Goal: Task Accomplishment & Management: Manage account settings

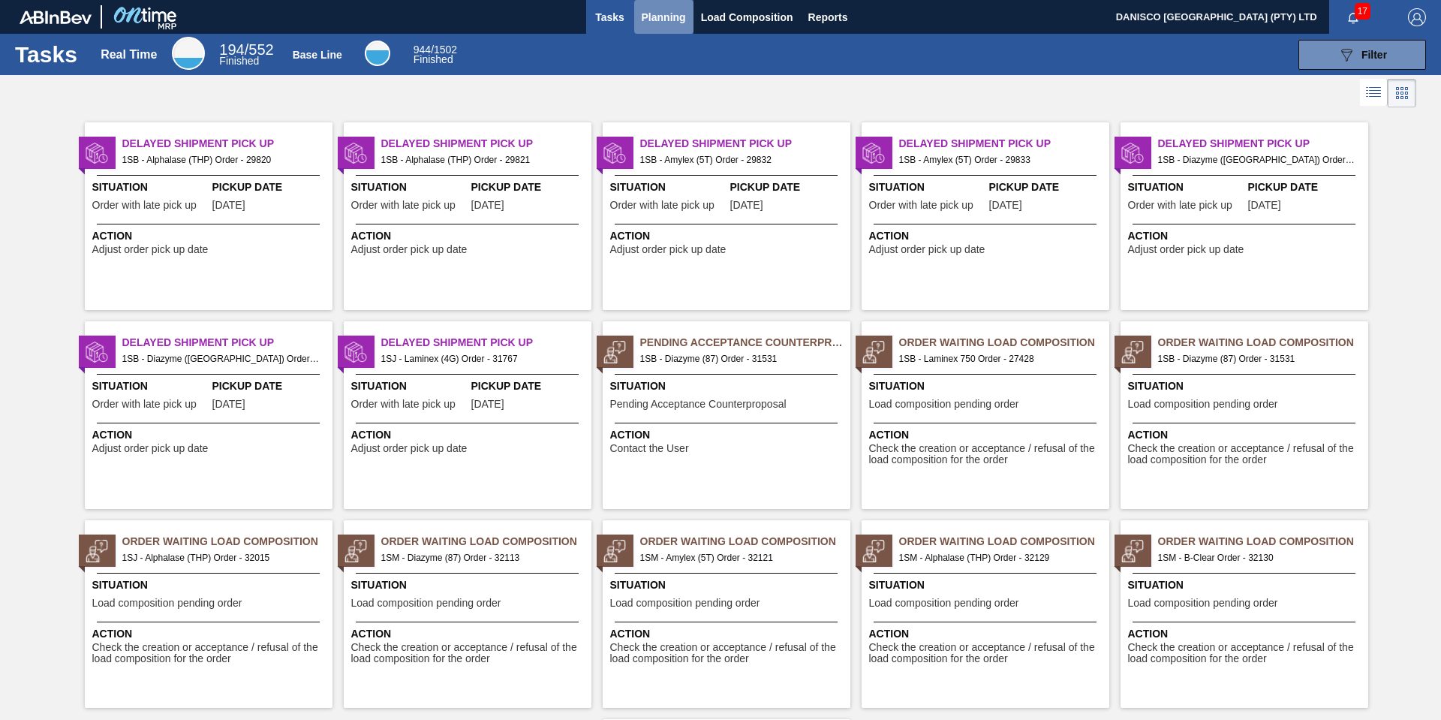
click at [658, 13] on span "Planning" at bounding box center [663, 17] width 44 height 18
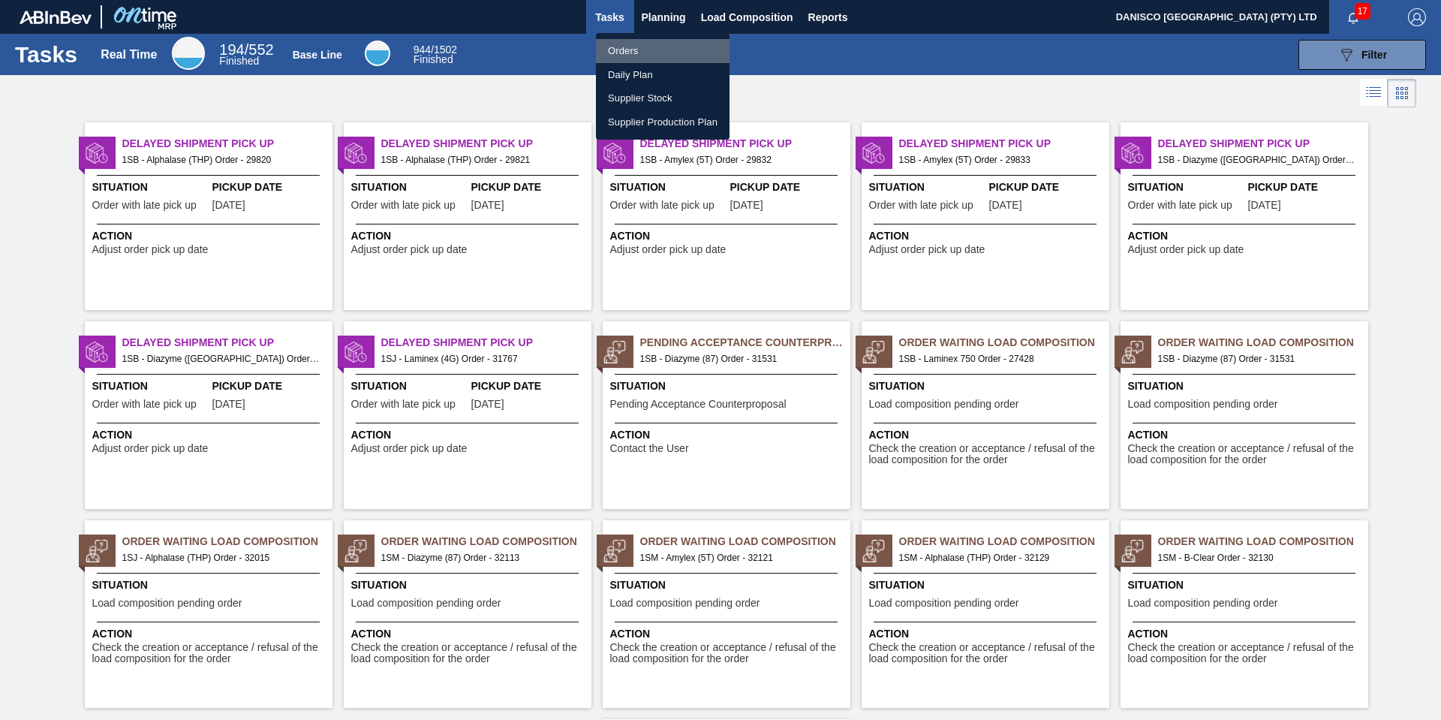
click at [638, 53] on li "Orders" at bounding box center [663, 51] width 134 height 24
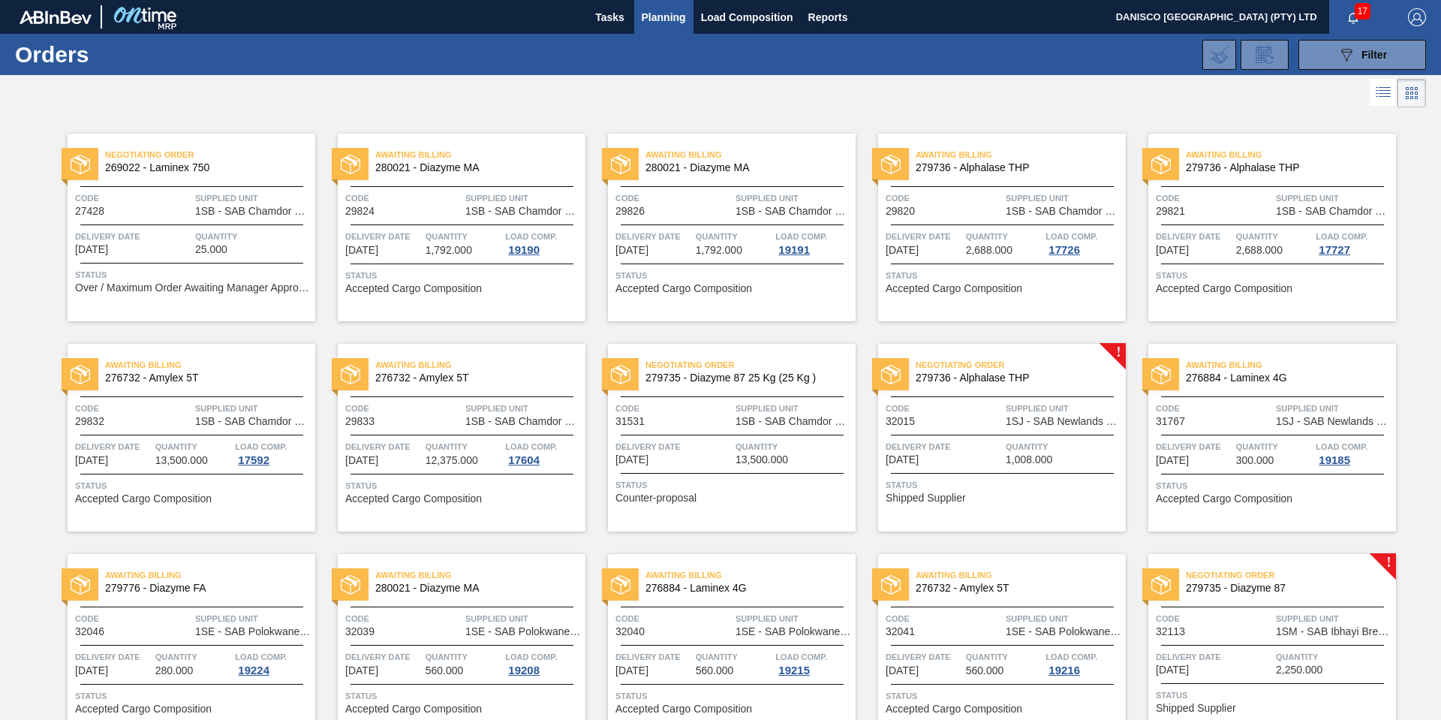
click at [1258, 422] on div "Code 31767" at bounding box center [1213, 414] width 116 height 26
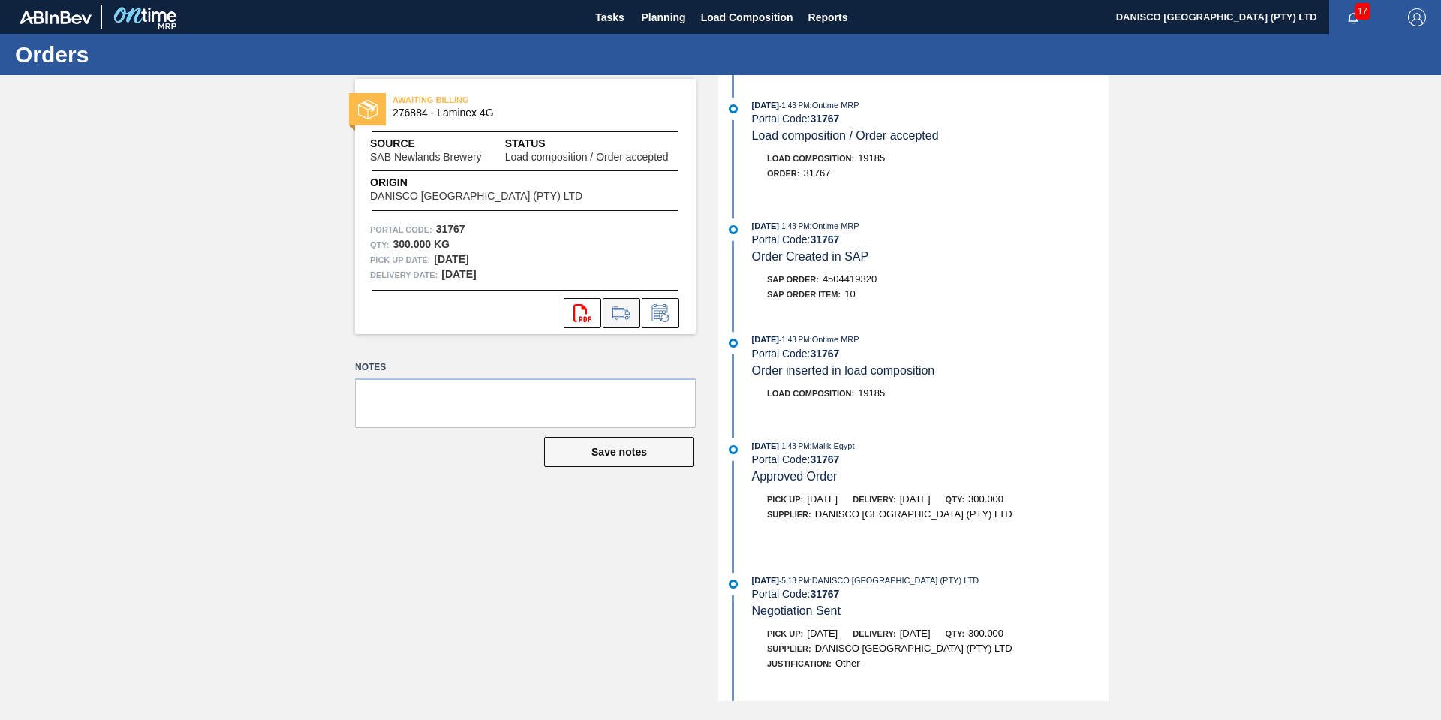
click at [620, 321] on icon at bounding box center [621, 313] width 24 height 18
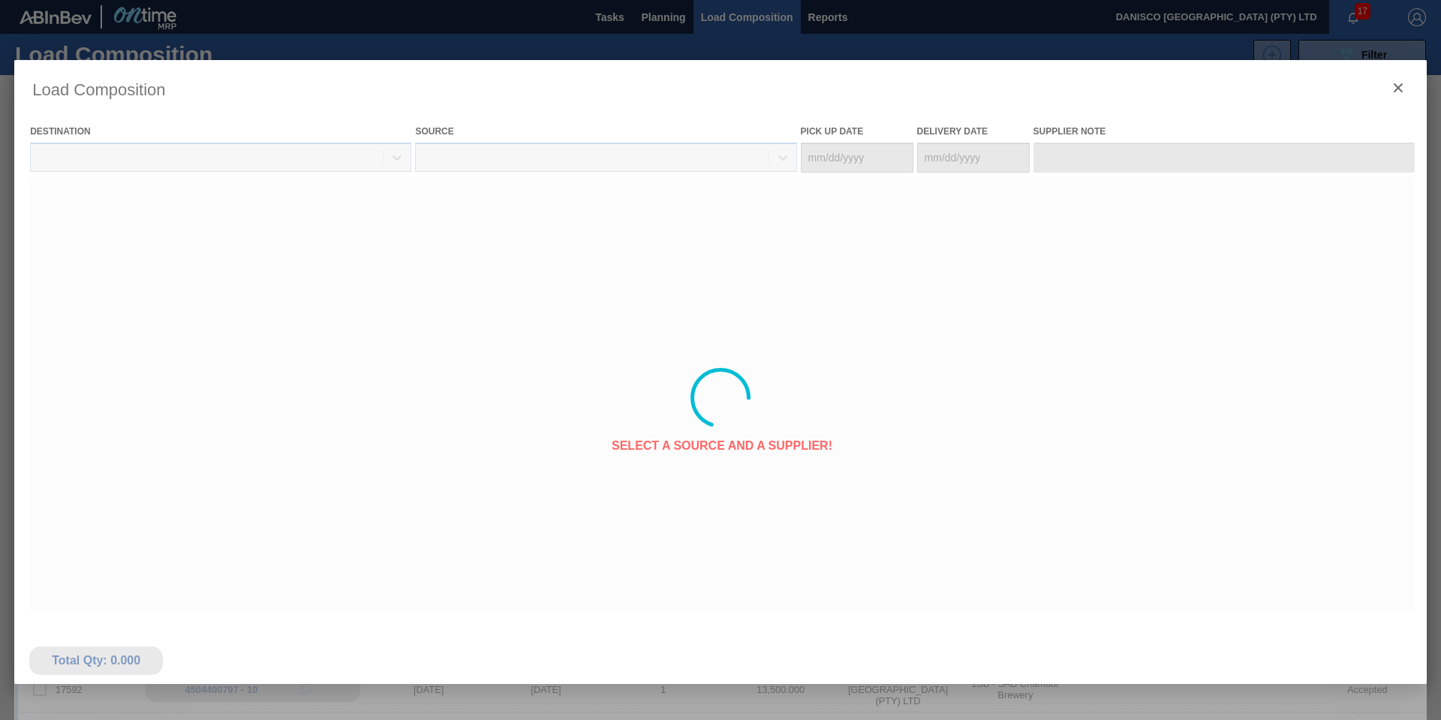
type Date "[DATE]"
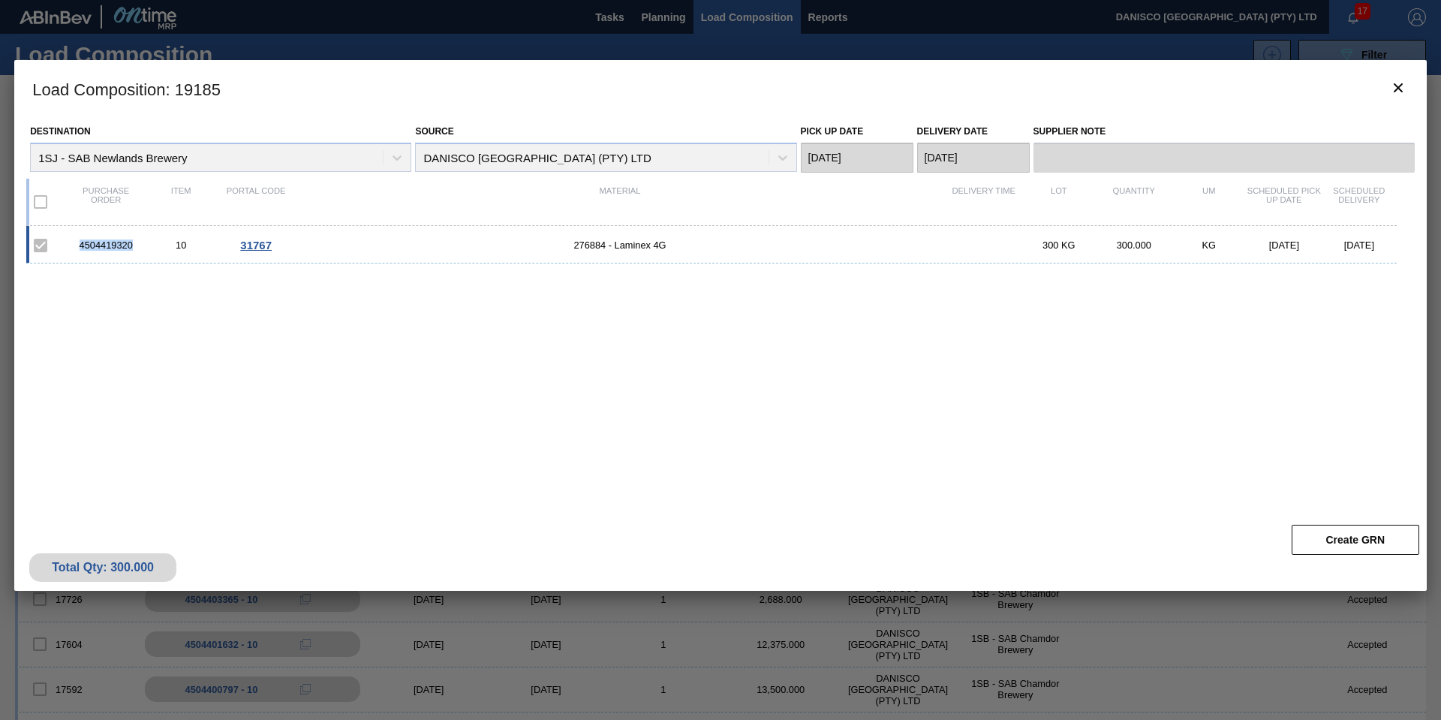
drag, startPoint x: 142, startPoint y: 242, endPoint x: 55, endPoint y: 239, distance: 87.1
click at [55, 239] on div "4504419320 10 31767 276884 - Laminex 4G 300 KG 300.000 KG 09/23/2025 09/24/2025" at bounding box center [711, 245] width 1370 height 38
copy div "4504419320"
click at [157, 362] on div "4504419320 10 31767 276884 - Laminex 4G 300 KG 300.000 KG 09/23/2025 09/24/2025" at bounding box center [717, 362] width 1382 height 273
click at [1399, 83] on icon "botão de ícone" at bounding box center [1398, 88] width 18 height 18
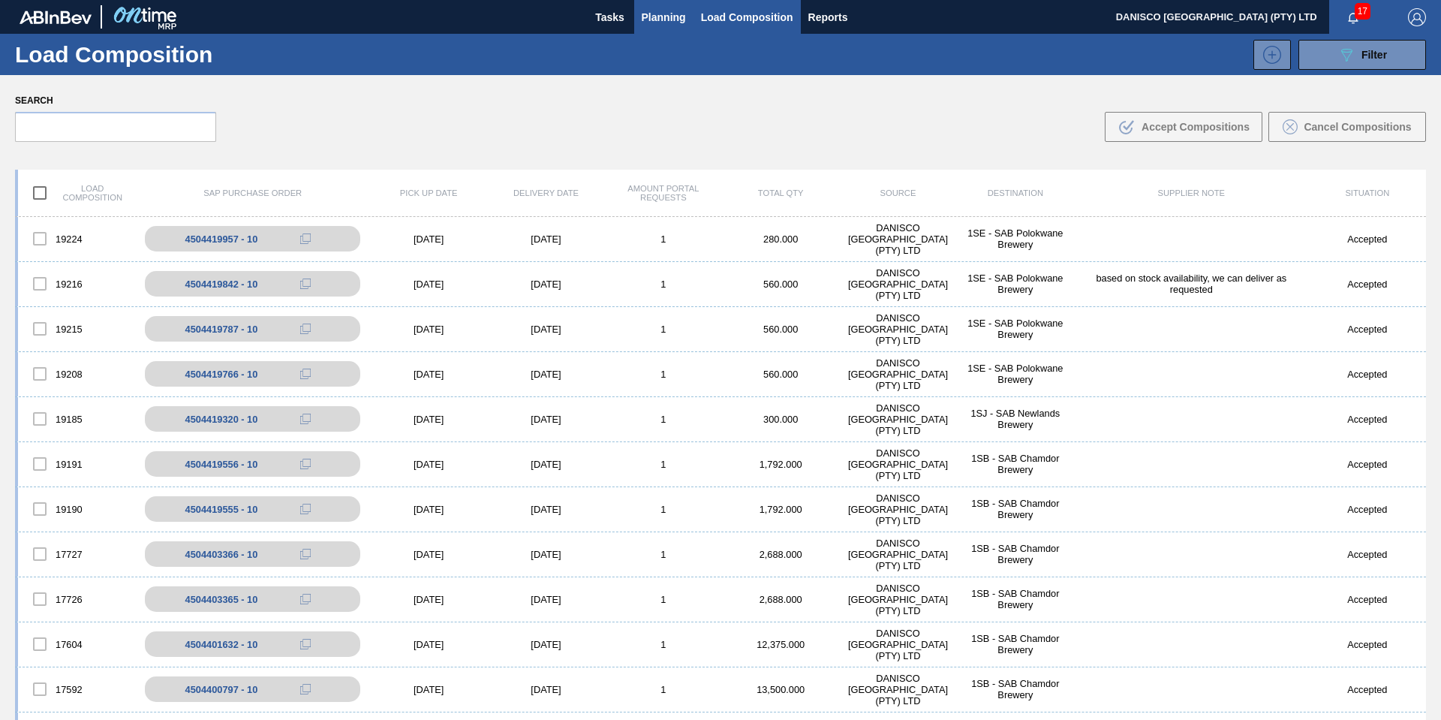
click at [661, 11] on span "Planning" at bounding box center [663, 17] width 44 height 18
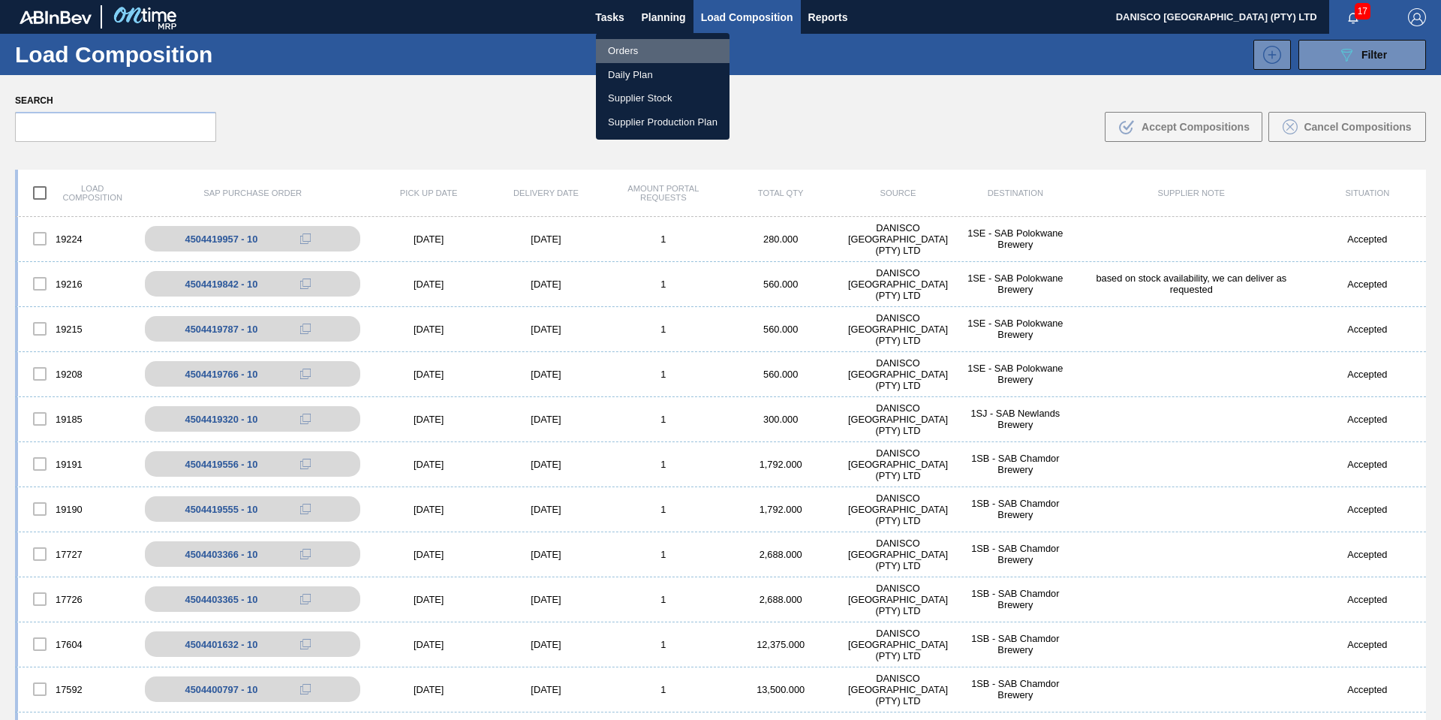
click at [648, 53] on li "Orders" at bounding box center [663, 51] width 134 height 24
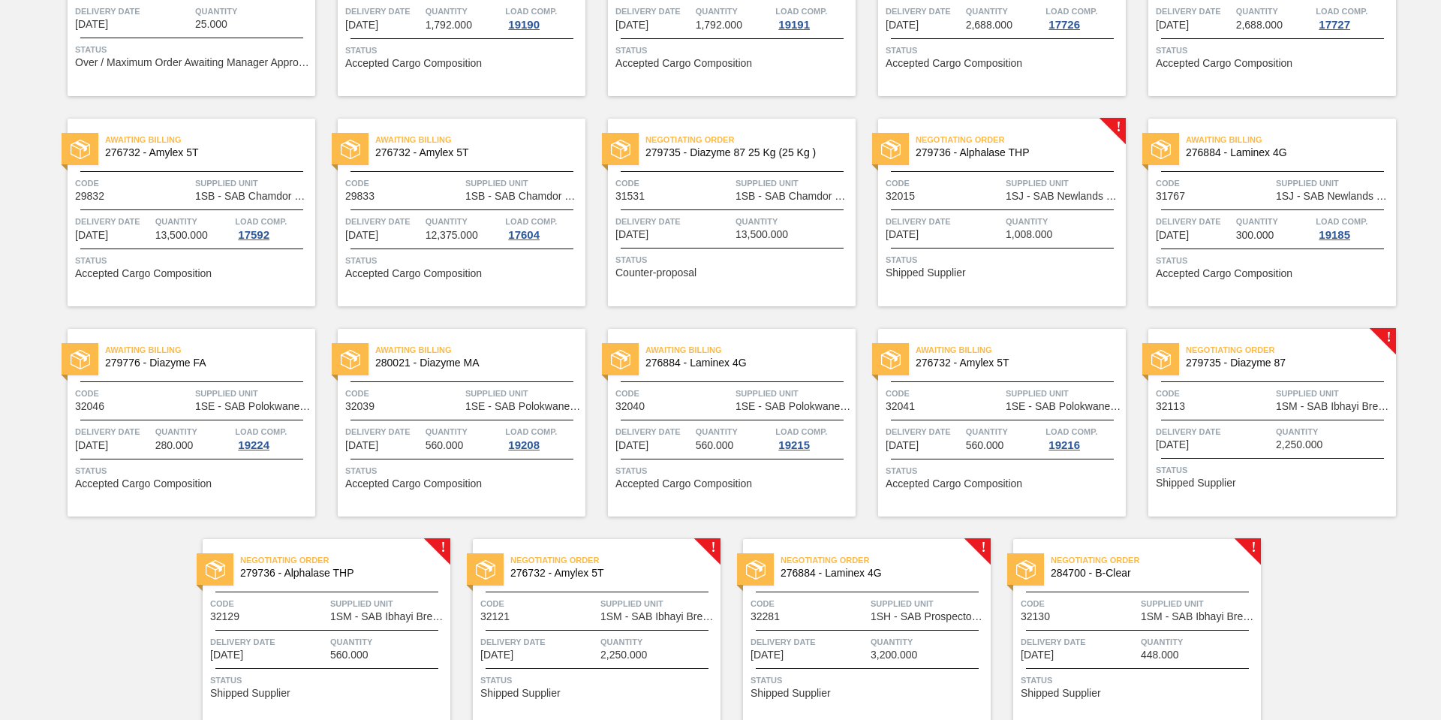
scroll to position [287, 0]
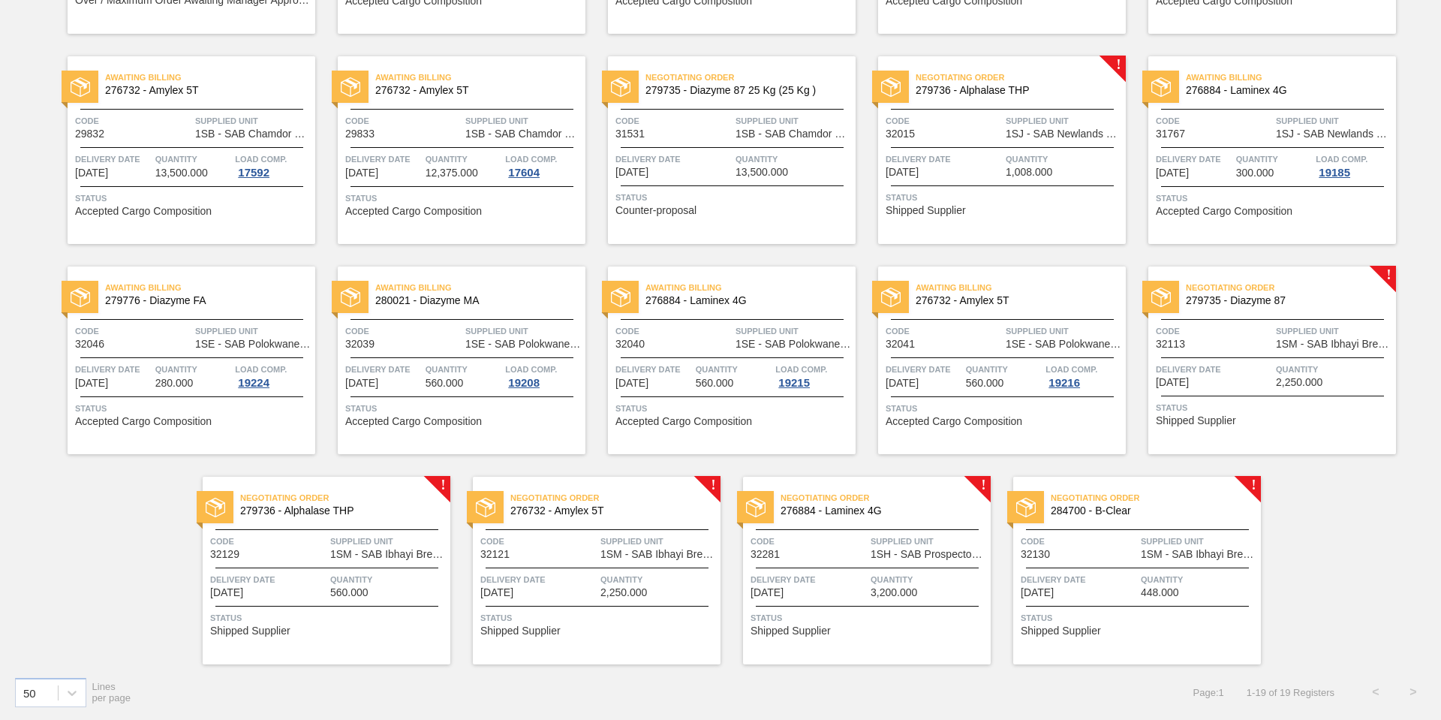
click at [823, 569] on div "Negotiating Order 276884 - Laminex 4G Code 32281 Supplied Unit 1SH - SAB Prospe…" at bounding box center [867, 570] width 248 height 188
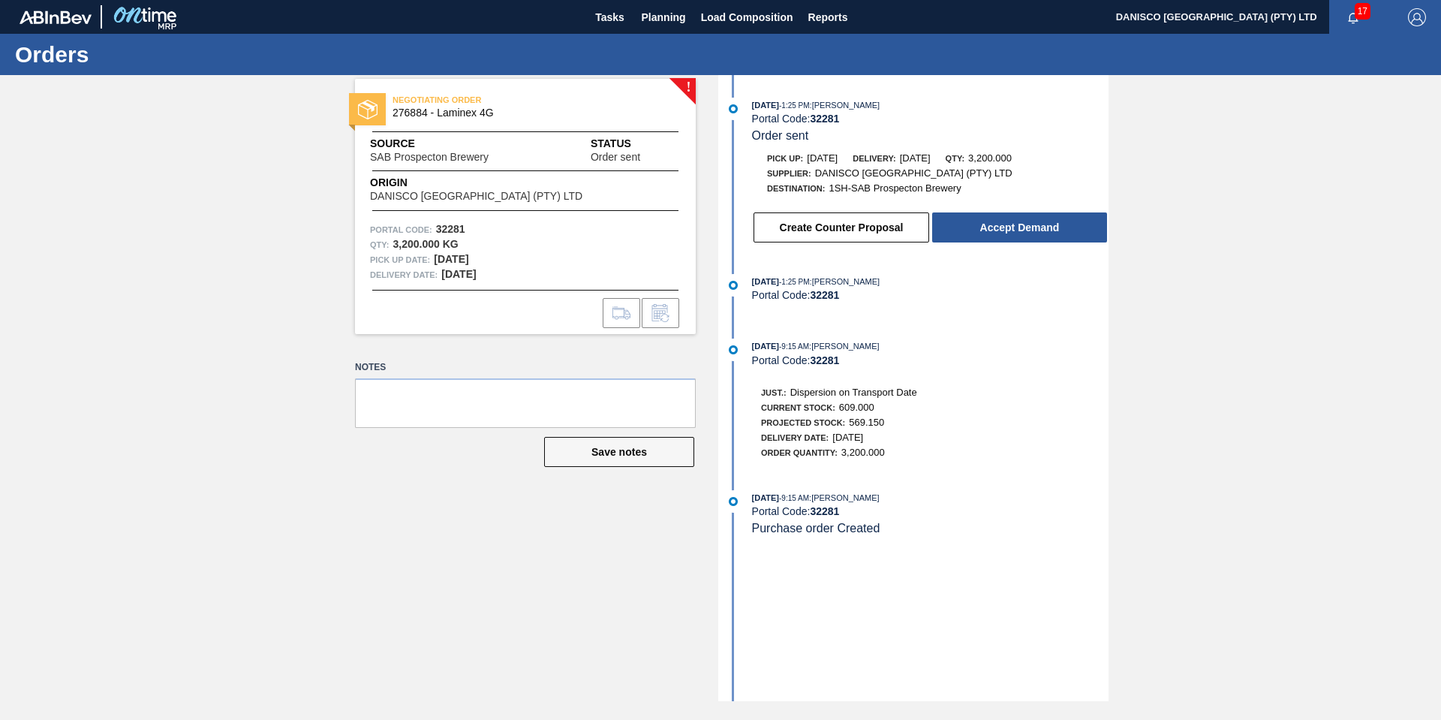
click at [218, 311] on div "! NEGOTIATING ORDER 276884 - Laminex 4G Source SAB Prospecton Brewery Status Or…" at bounding box center [720, 388] width 1441 height 626
click at [133, 392] on div "! NEGOTIATING ORDER 276884 - Laminex 4G Source SAB Prospecton Brewery Status Or…" at bounding box center [720, 388] width 1441 height 626
click at [1266, 279] on div "! NEGOTIATING ORDER 276884 - Laminex 4G Source SAB Prospecton Brewery Status Or…" at bounding box center [720, 388] width 1441 height 626
click at [168, 269] on div "! NEGOTIATING ORDER 276884 - Laminex 4G Source SAB Prospecton Brewery Status Or…" at bounding box center [720, 388] width 1441 height 626
drag, startPoint x: 119, startPoint y: 244, endPoint x: 14, endPoint y: 233, distance: 105.6
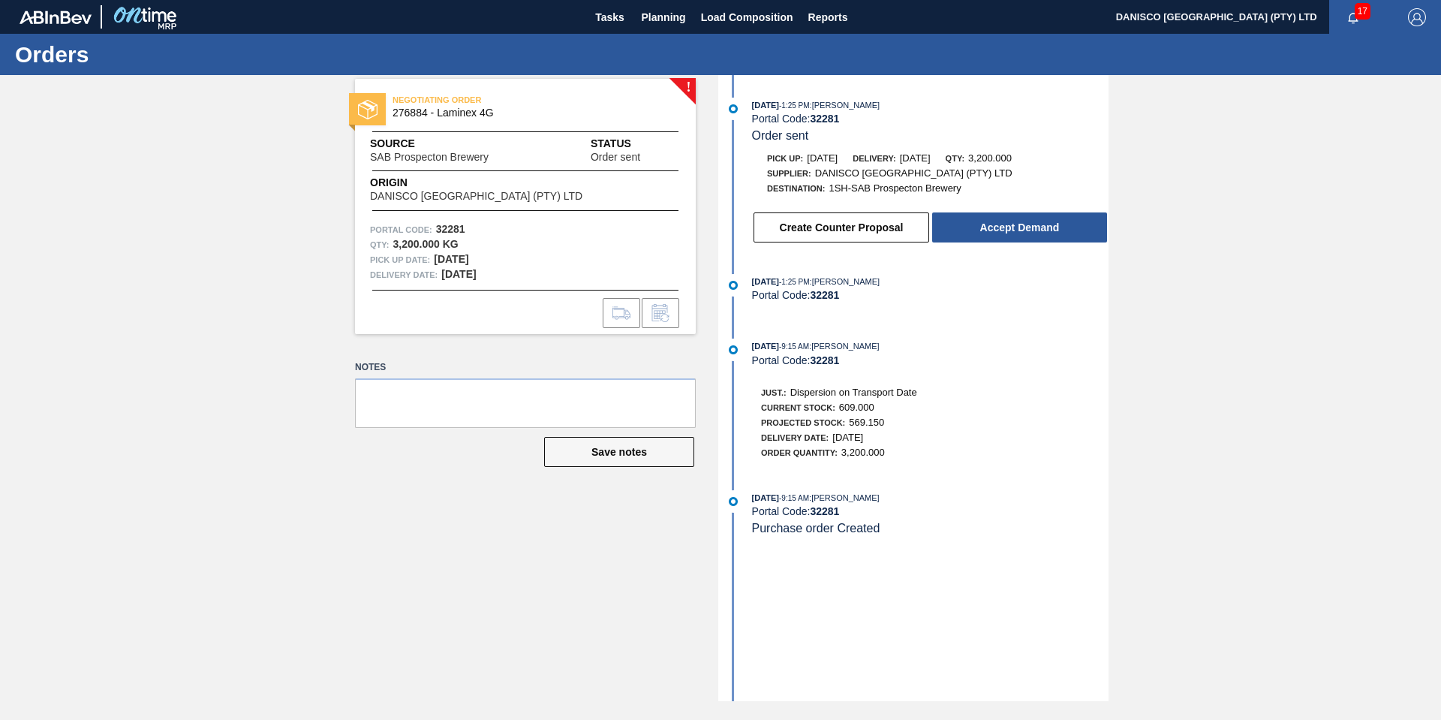
click at [119, 245] on div "! NEGOTIATING ORDER 276884 - Laminex 4G Source SAB Prospecton Brewery Status Or…" at bounding box center [720, 388] width 1441 height 626
click at [329, 563] on div "! NEGOTIATING ORDER 276884 - Laminex 4G Source SAB Prospecton Brewery Status Or…" at bounding box center [720, 388] width 1441 height 626
click at [996, 221] on button "Accept Demand" at bounding box center [1019, 227] width 175 height 30
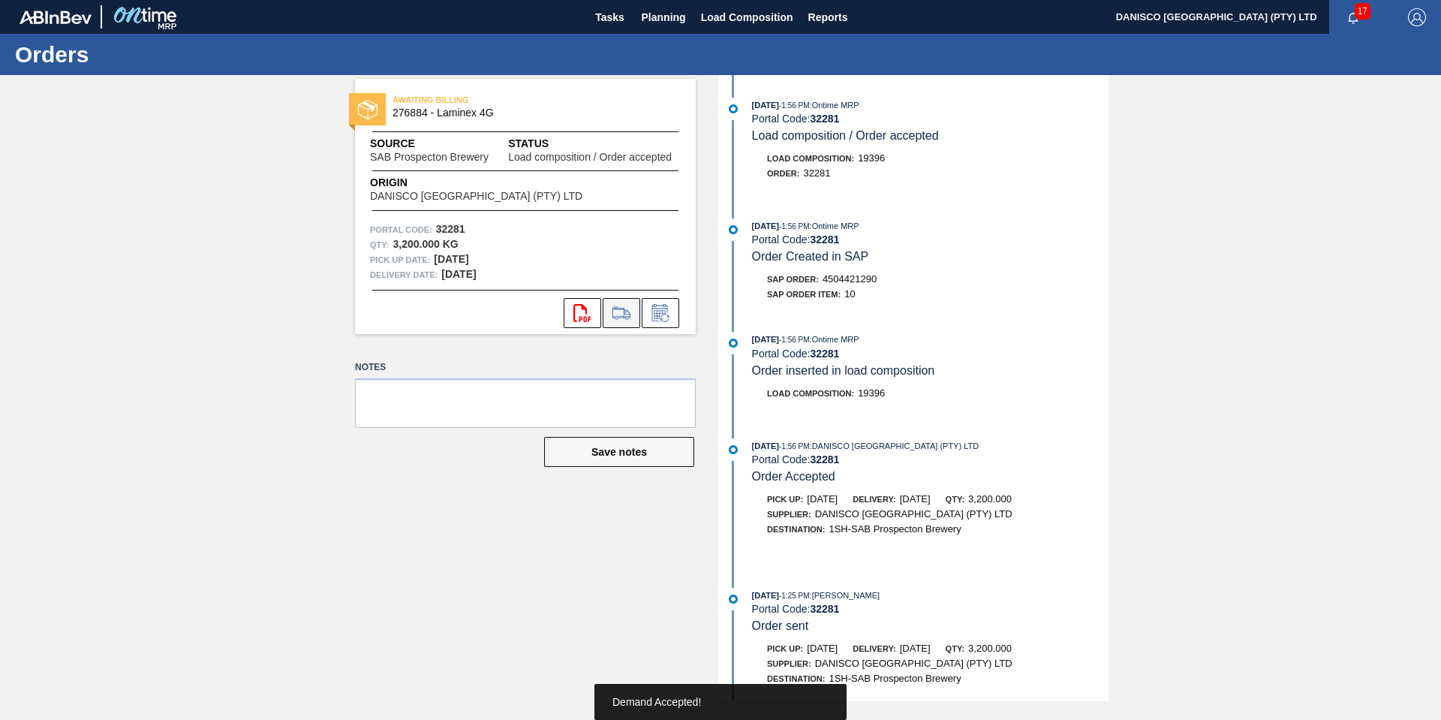
click at [617, 307] on icon at bounding box center [621, 313] width 24 height 18
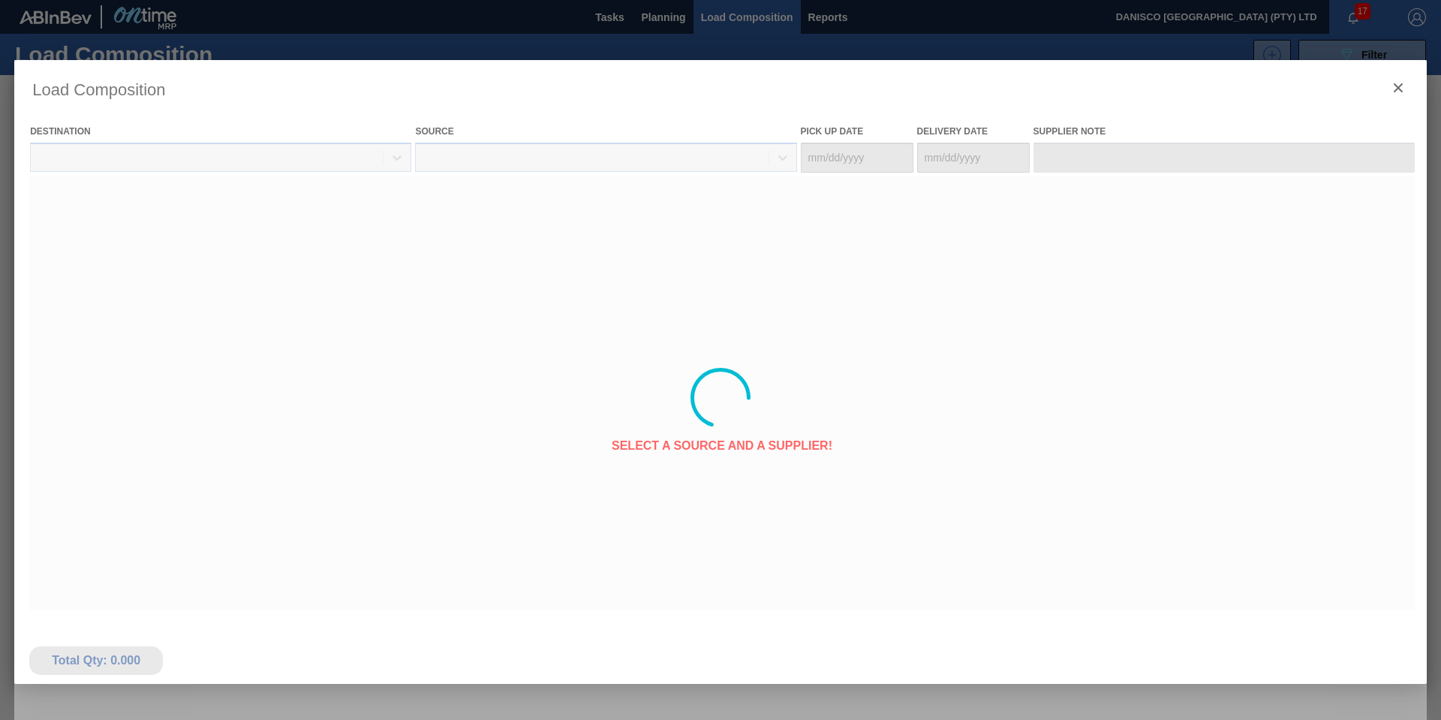
type Date "[DATE]"
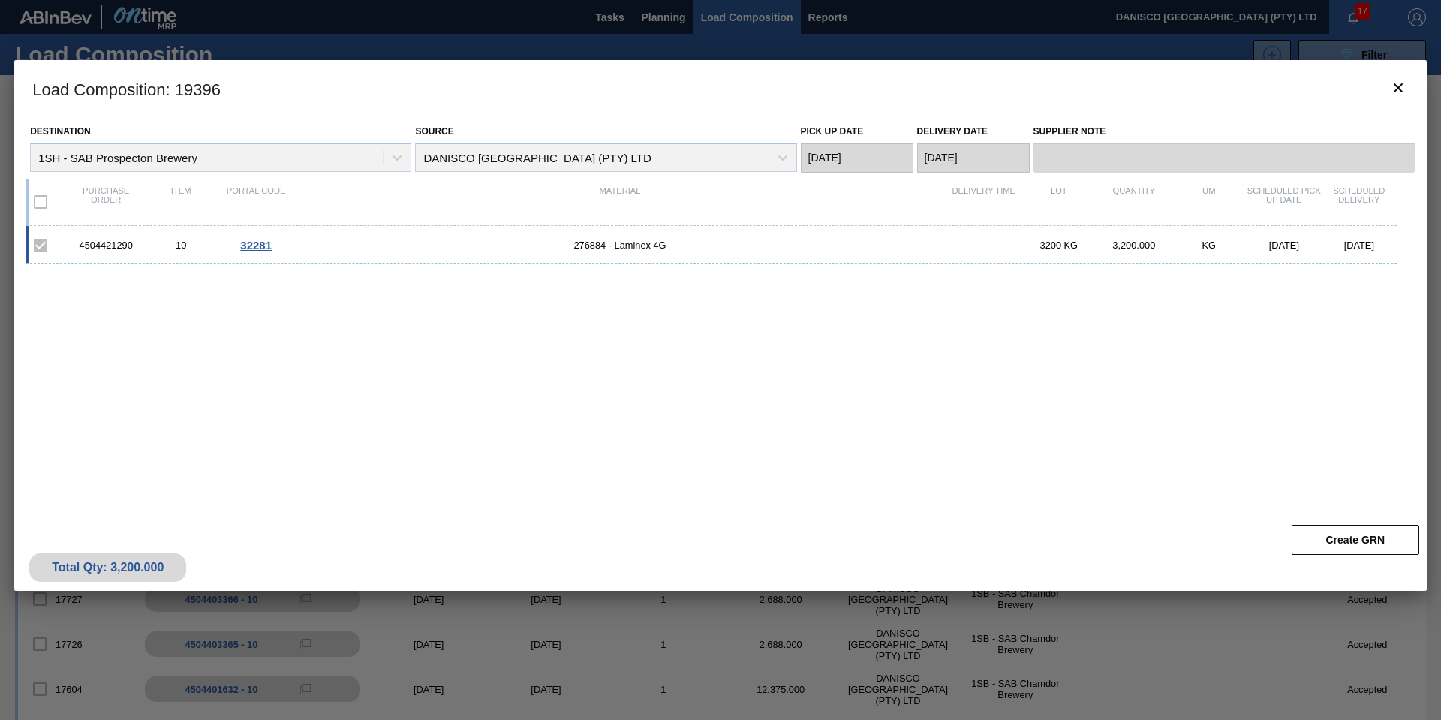
click at [292, 371] on div "4504421290 10 32281 276884 - Laminex 4G 3200 KG 3,200.000 KG 10/01/2025 10/02/2…" at bounding box center [717, 362] width 1382 height 273
drag, startPoint x: 375, startPoint y: 388, endPoint x: 173, endPoint y: 227, distance: 259.0
click at [340, 356] on div "4504421290 10 32281 276884 - Laminex 4G 3200 KG 3,200.000 KG 10/01/2025 10/02/2…" at bounding box center [717, 362] width 1382 height 273
drag, startPoint x: 136, startPoint y: 244, endPoint x: 79, endPoint y: 245, distance: 57.0
click at [79, 245] on div "4504421290" at bounding box center [105, 244] width 75 height 11
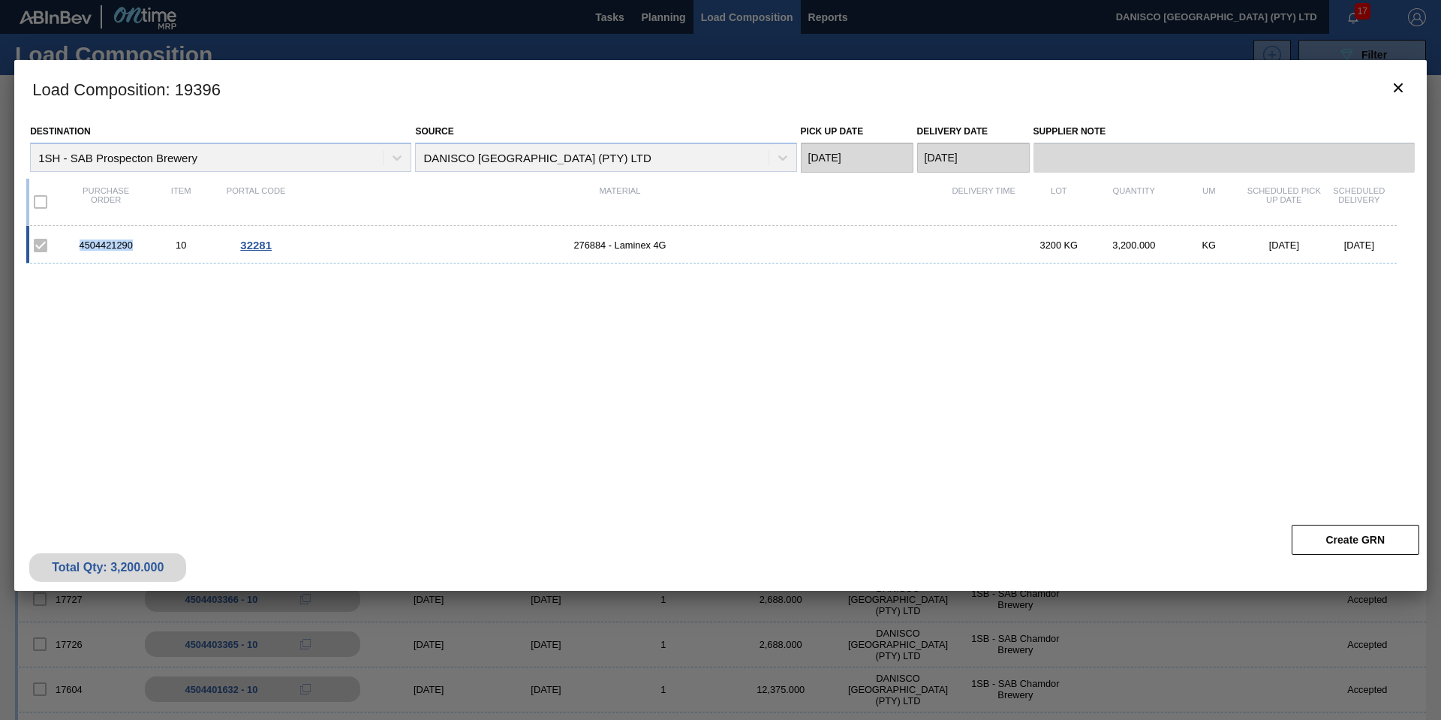
copy div "4504421290"
drag, startPoint x: 143, startPoint y: 241, endPoint x: 74, endPoint y: 244, distance: 69.8
click at [72, 243] on div "4504421290 10 32281 276884 - Laminex 4G 3200 KG 3,200.000 KG 10/01/2025 10/02/2…" at bounding box center [711, 245] width 1370 height 38
copy div "4504421290"
click at [165, 393] on div "4504421290 10 32281 276884 - Laminex 4G 3200 KG 3,200.000 KG 10/01/2025 10/02/2…" at bounding box center [717, 362] width 1382 height 273
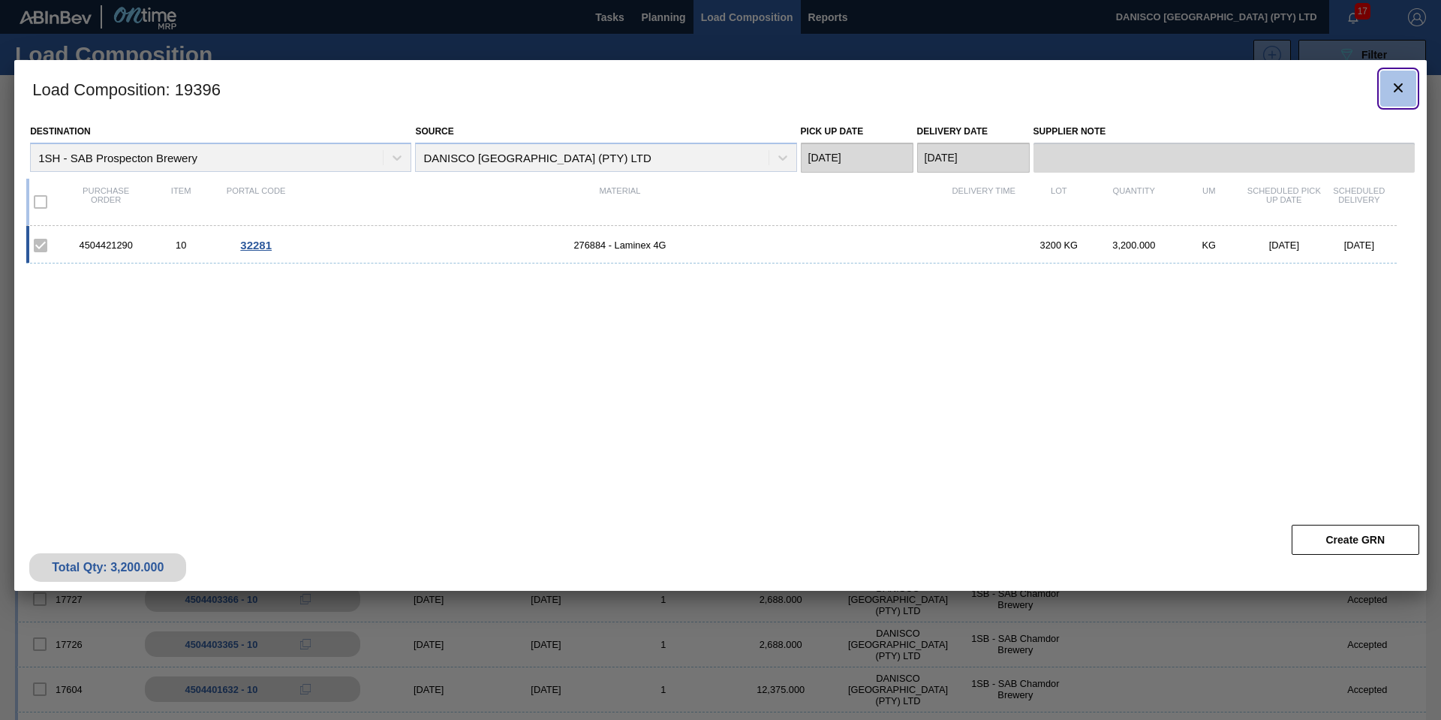
click at [1399, 84] on icon "botão de ícone" at bounding box center [1398, 88] width 18 height 18
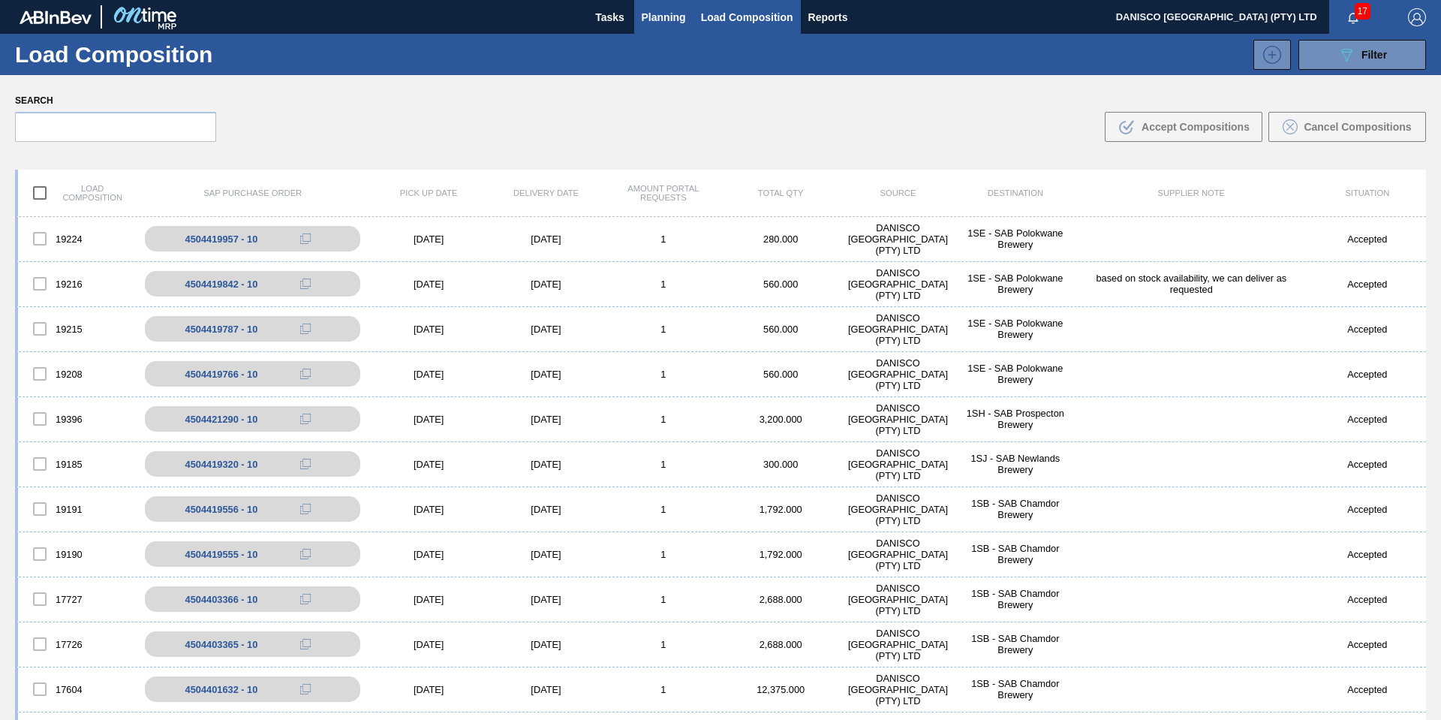
click at [662, 14] on span "Planning" at bounding box center [663, 17] width 44 height 18
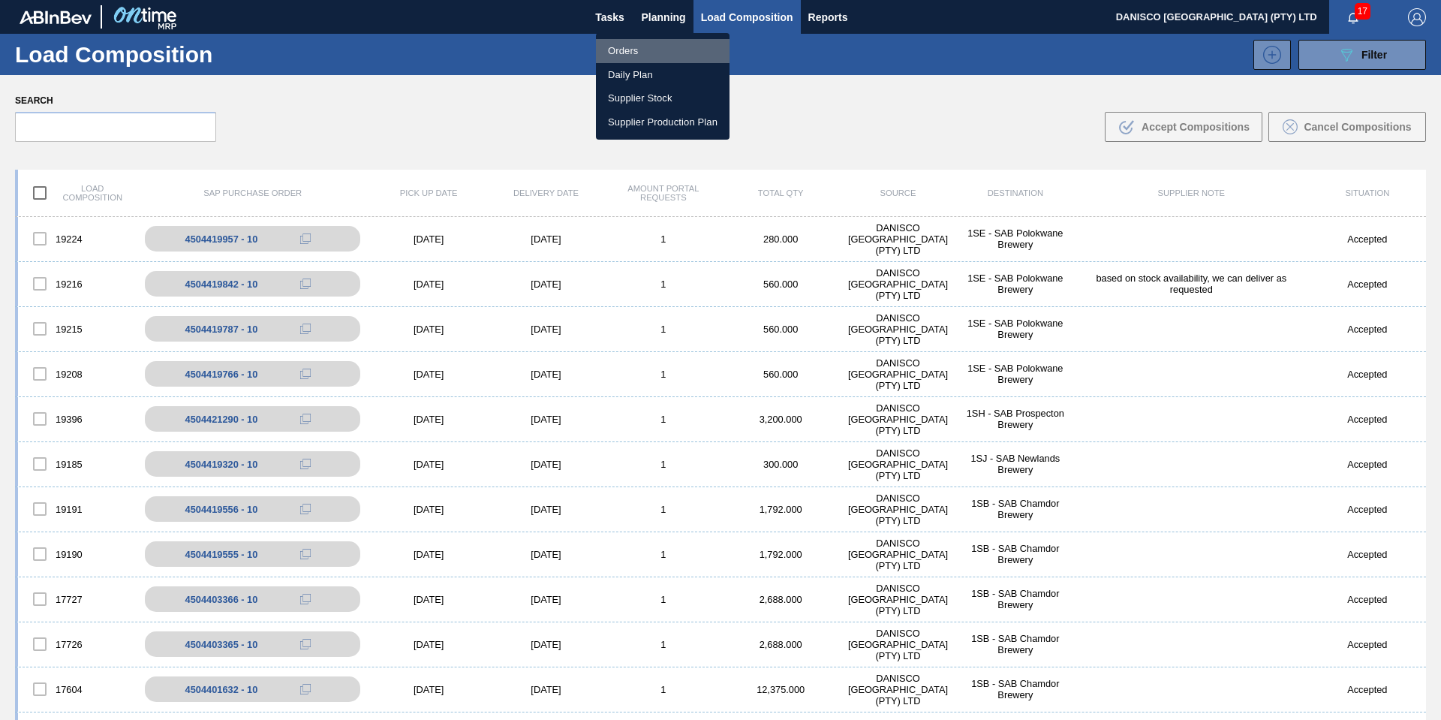
click at [629, 51] on li "Orders" at bounding box center [663, 51] width 134 height 24
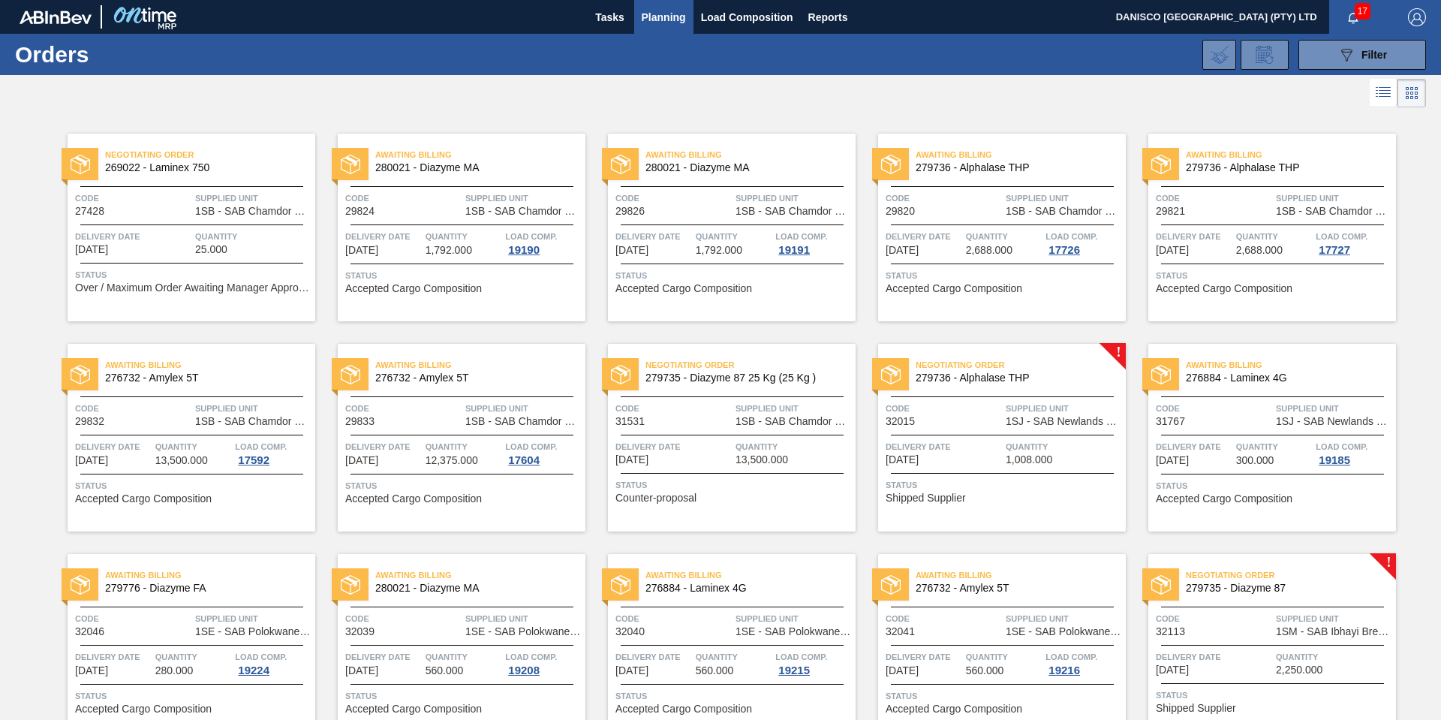
click at [817, 57] on div "089F7B8B-B2A5-4AFE-B5C0-19BA573D28AC Filter Portal Order Code PO SAP Code Step …" at bounding box center [836, 54] width 1194 height 45
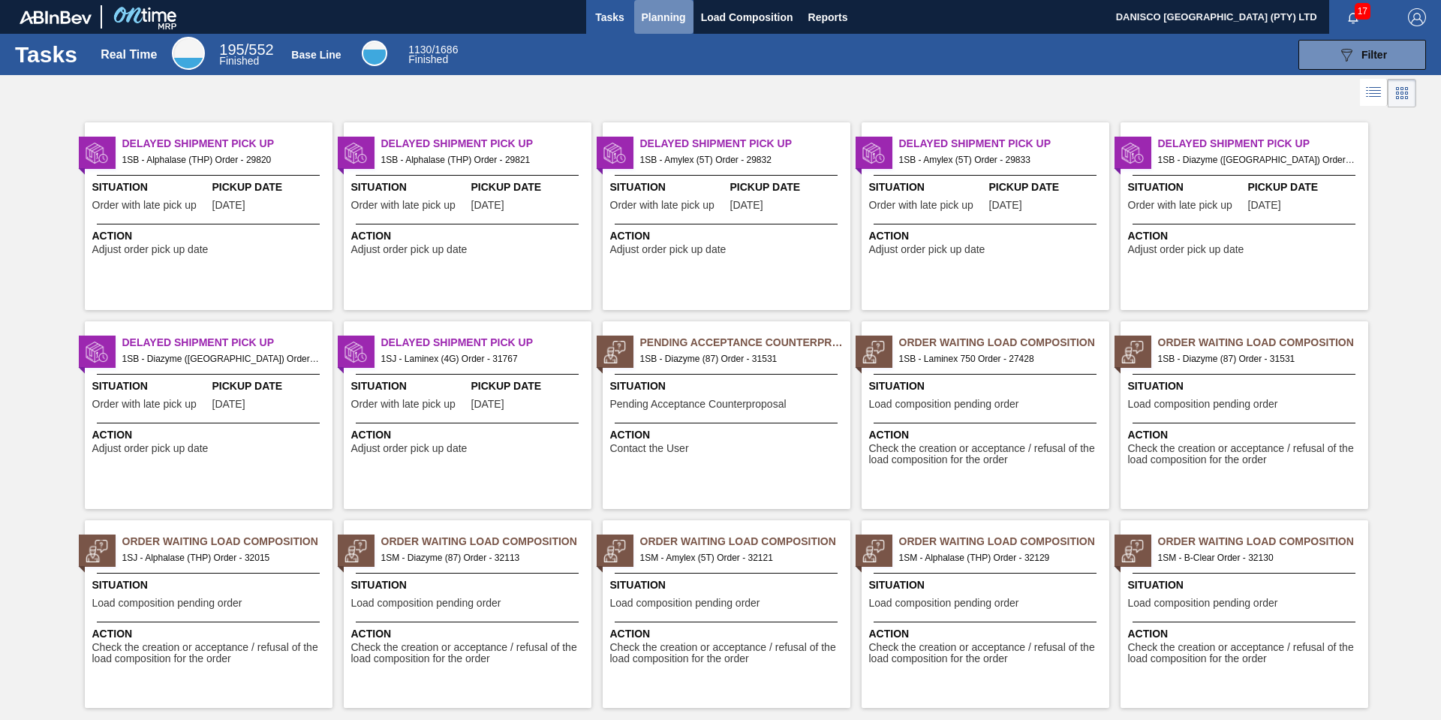
click at [663, 14] on span "Planning" at bounding box center [663, 17] width 44 height 18
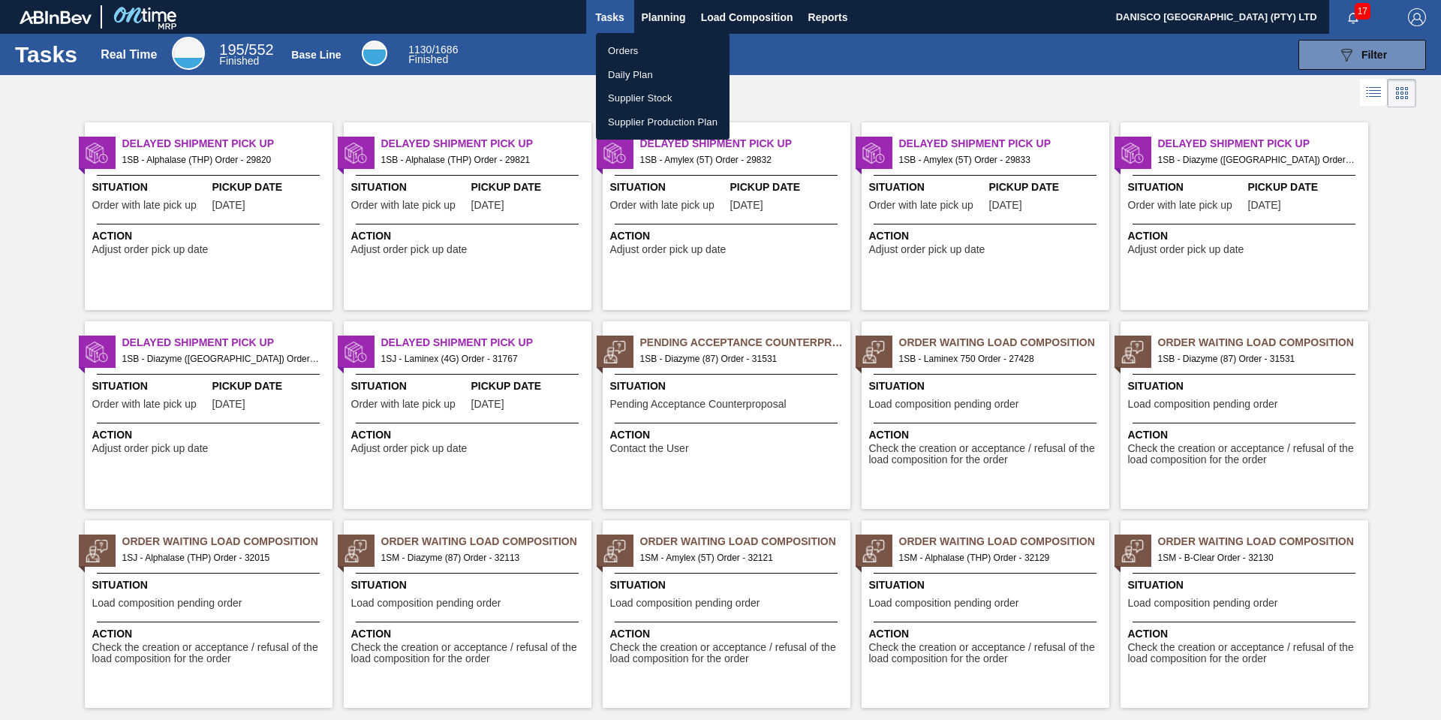
click at [620, 50] on li "Orders" at bounding box center [663, 51] width 134 height 24
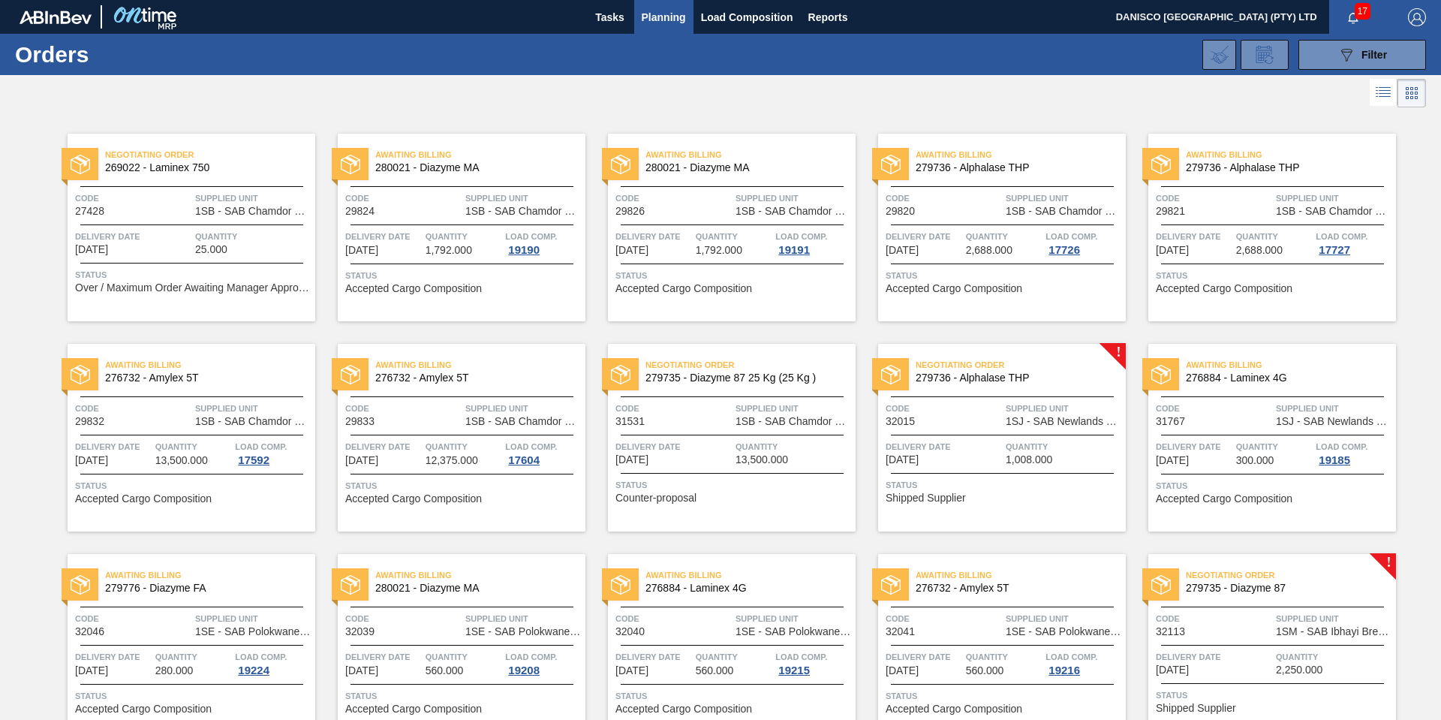
click at [155, 226] on div "Negotiating Order 269022 - Laminex 750 Code 27428 Supplied Unit 1SB - SAB Chamd…" at bounding box center [192, 228] width 248 height 188
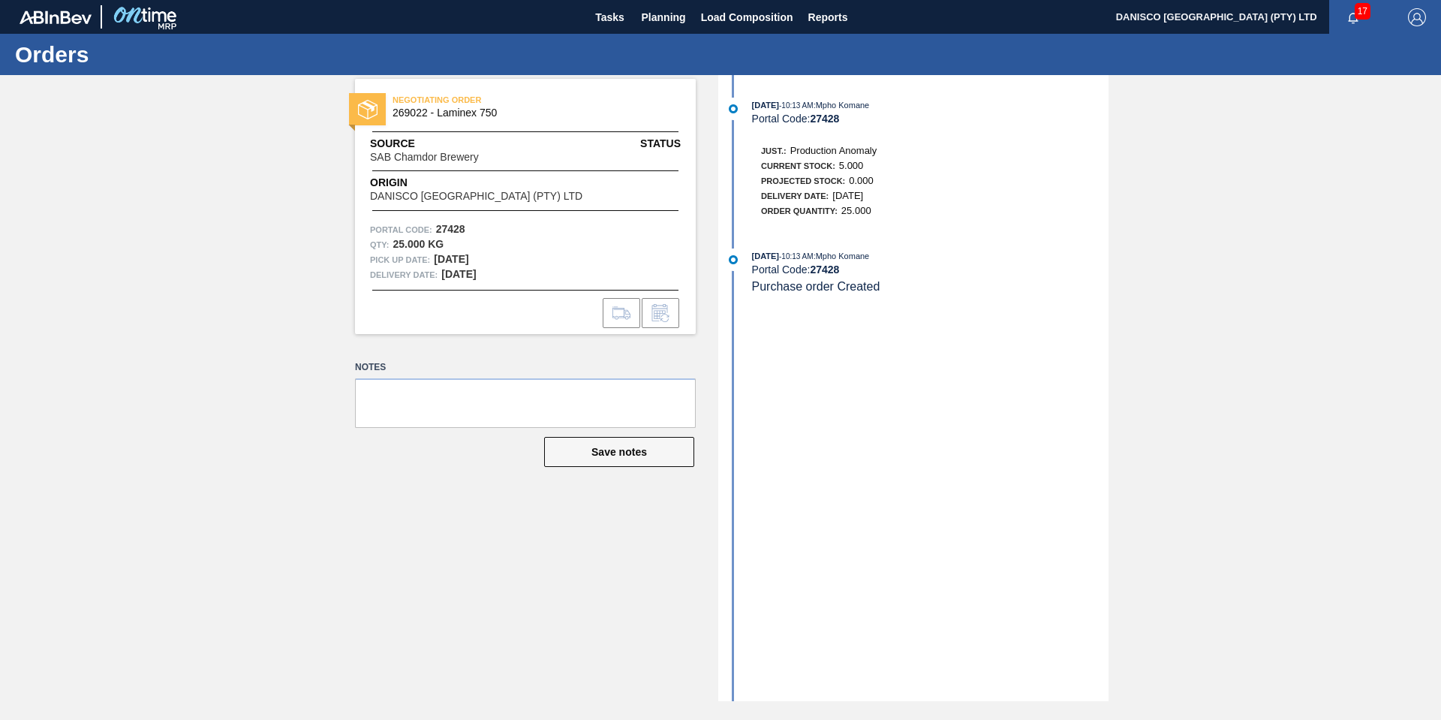
click at [226, 346] on div "NEGOTIATING ORDER 269022 - Laminex 750 Source SAB Chamdor Brewery Status Origin…" at bounding box center [720, 388] width 1441 height 626
click at [143, 339] on div "NEGOTIATING ORDER 269022 - Laminex 750 Source SAB Chamdor Brewery Status Origin…" at bounding box center [720, 388] width 1441 height 626
